Goal: Information Seeking & Learning: Learn about a topic

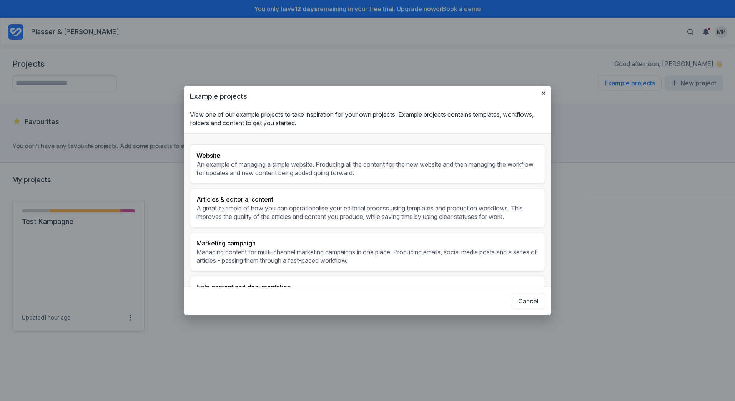
scroll to position [77, 0]
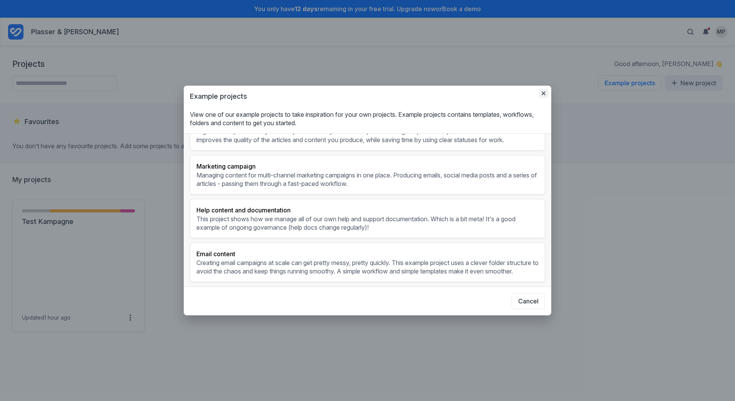
click at [541, 91] on icon "button" at bounding box center [543, 93] width 6 height 6
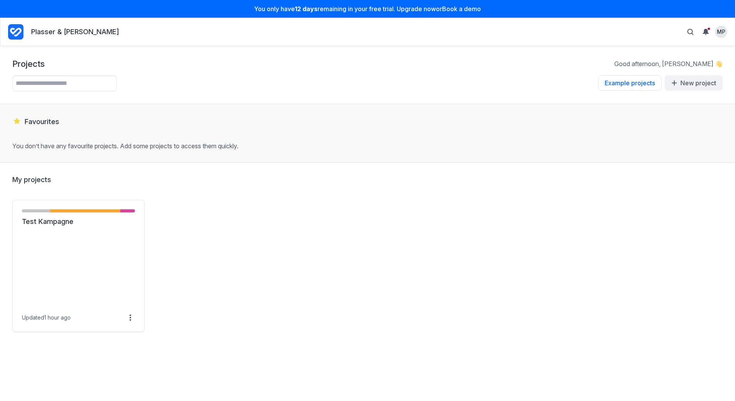
click at [314, 55] on div "Projects Good afternoon, [PERSON_NAME] 👋 Example projects Example projects View…" at bounding box center [367, 75] width 735 height 58
click at [30, 307] on span at bounding box center [26, 303] width 9 height 9
click at [63, 221] on link "Test Kampagne" at bounding box center [78, 221] width 113 height 9
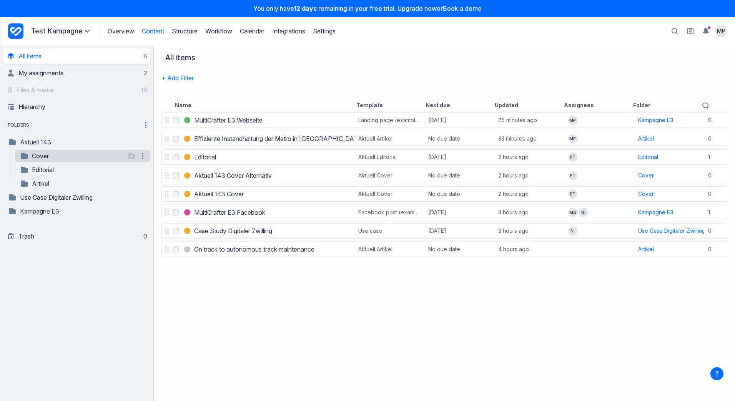
click at [37, 157] on link "Cover" at bounding box center [73, 155] width 106 height 9
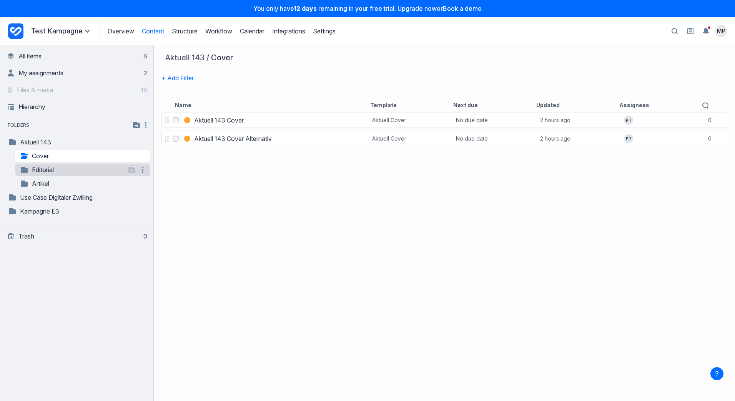
click at [42, 168] on link "Editorial" at bounding box center [73, 169] width 106 height 9
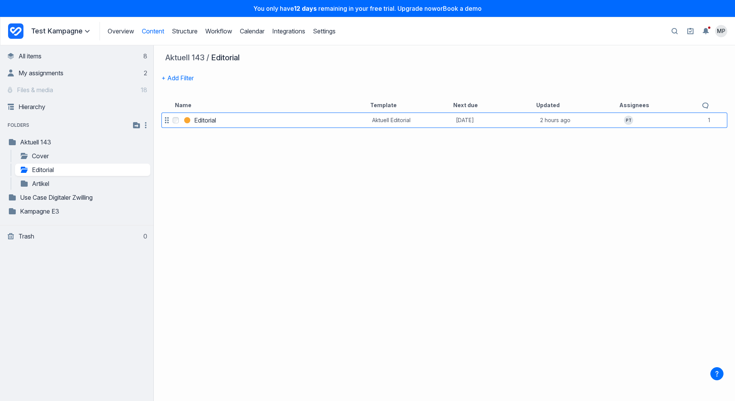
click at [216, 119] on link "Editorial" at bounding box center [205, 120] width 22 height 9
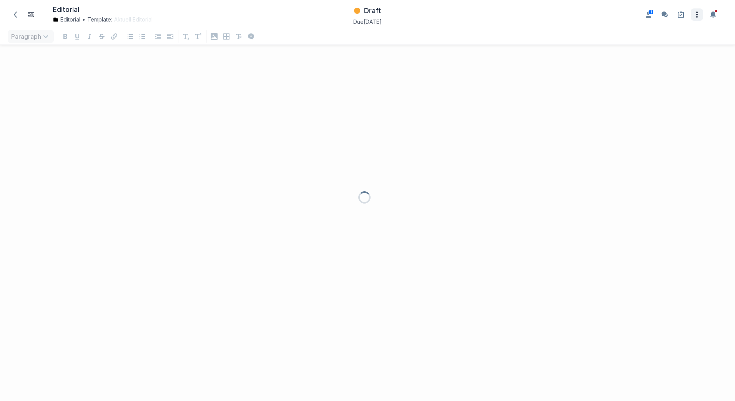
click at [700, 16] on icon "Open item settings" at bounding box center [696, 14] width 9 height 9
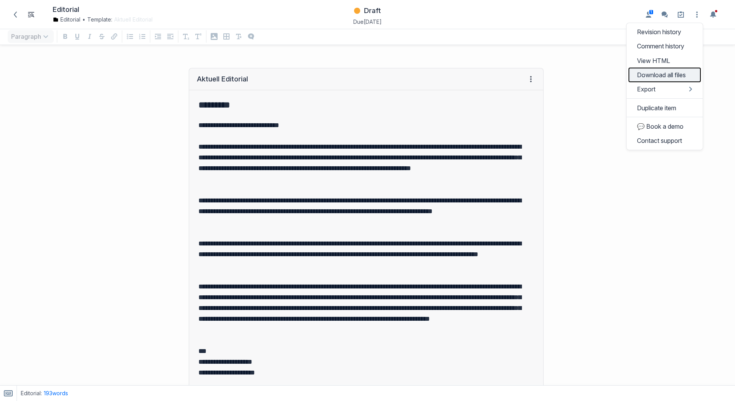
click at [691, 81] on button "Download all files" at bounding box center [664, 75] width 72 height 14
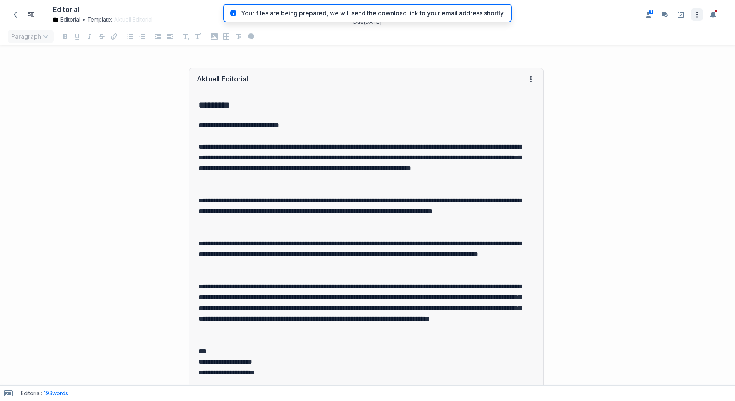
click at [699, 17] on icon "Open item settings" at bounding box center [696, 14] width 9 height 9
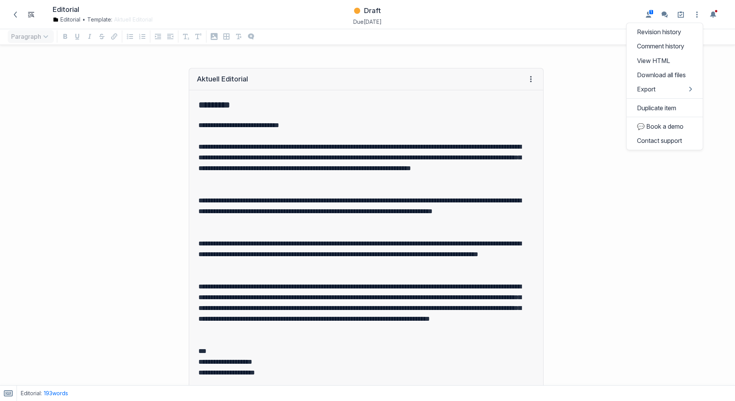
click at [47, 76] on div "**********" at bounding box center [275, 350] width 543 height 580
click at [62, 5] on div "Editorial Editorial • Template: Aktuell Editorial Change template Aktuell Edito…" at bounding box center [125, 14] width 241 height 21
click at [14, 16] on icon at bounding box center [15, 15] width 6 height 6
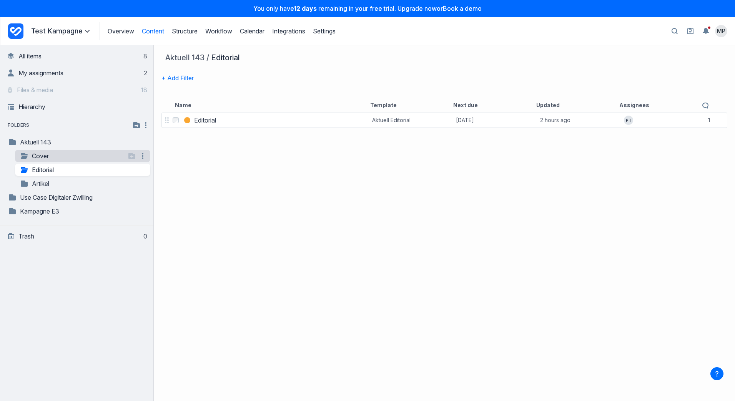
click at [41, 154] on link "Cover" at bounding box center [73, 155] width 106 height 9
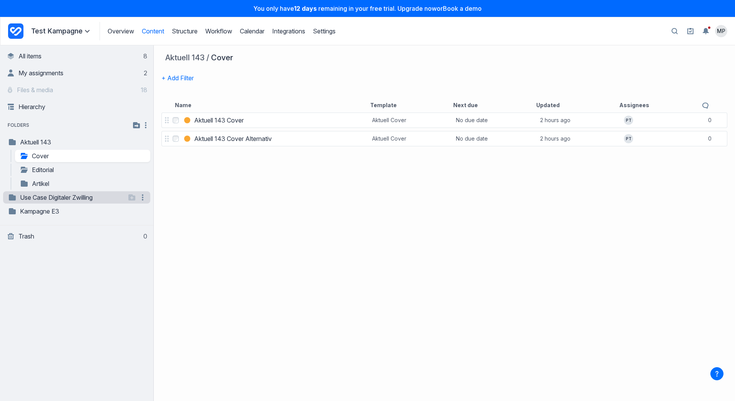
click at [92, 197] on link "Use Case Digitaler Zwilling" at bounding box center [67, 197] width 118 height 9
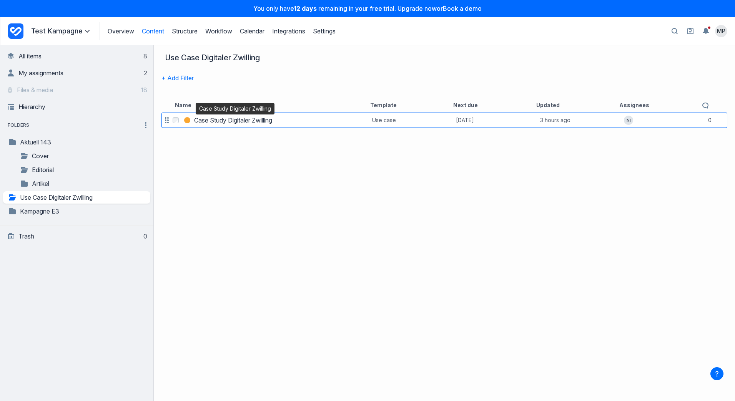
click at [255, 123] on h3 "Case Study Digitaler Zwilling" at bounding box center [233, 120] width 78 height 9
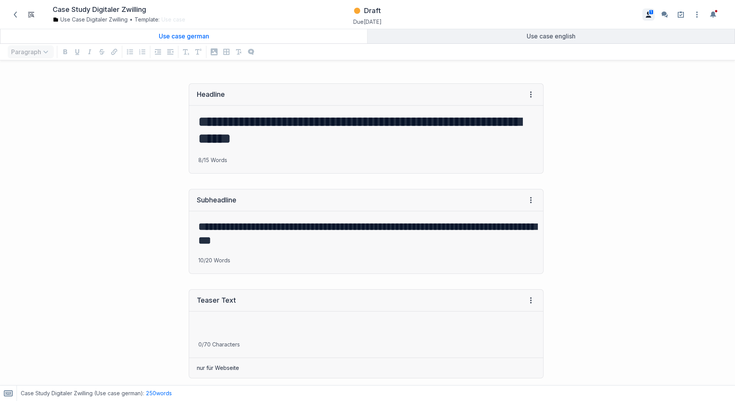
click at [650, 9] on span "1" at bounding box center [650, 12] width 5 height 6
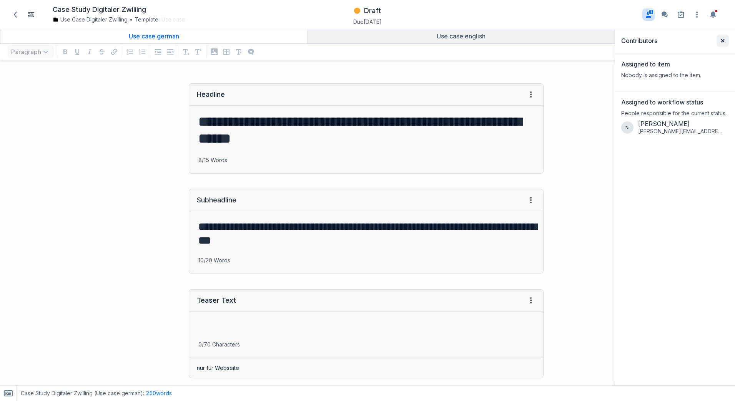
click at [721, 37] on button "Close sidebar" at bounding box center [722, 41] width 12 height 12
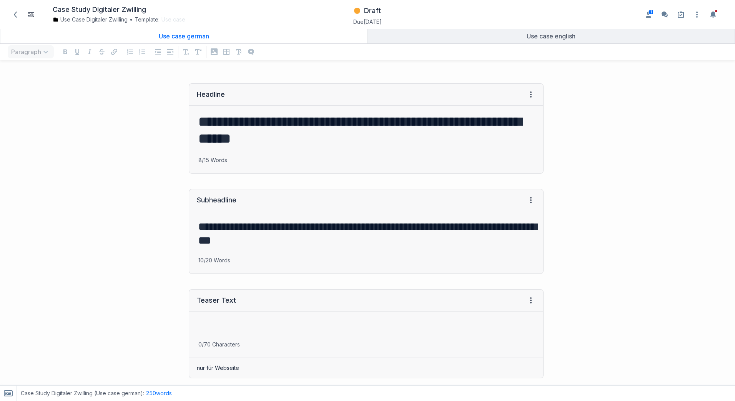
click at [77, 8] on h1 "Case Study Digitaler Zwilling" at bounding box center [148, 9] width 190 height 9
click at [17, 16] on icon at bounding box center [15, 15] width 6 height 6
